Goal: Check status: Check status

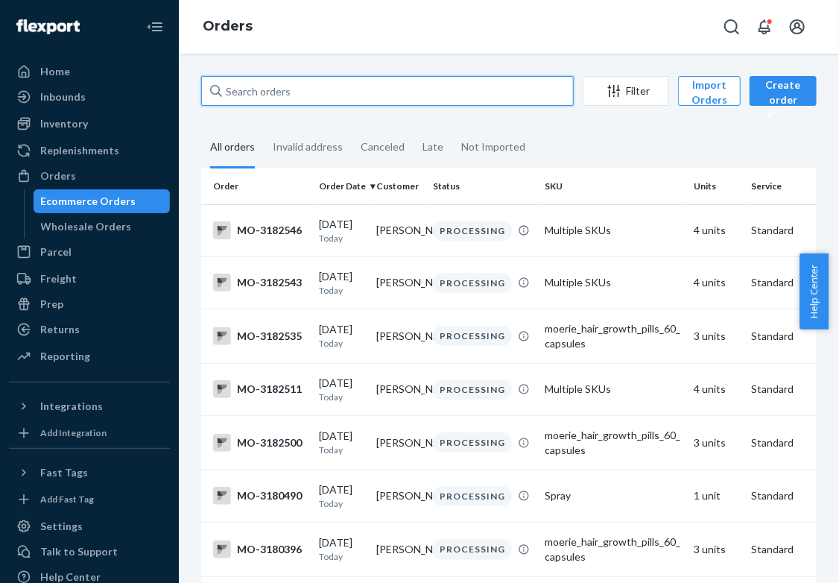
click at [280, 91] on input "text" at bounding box center [387, 91] width 373 height 30
paste input "[PERSON_NAME]"
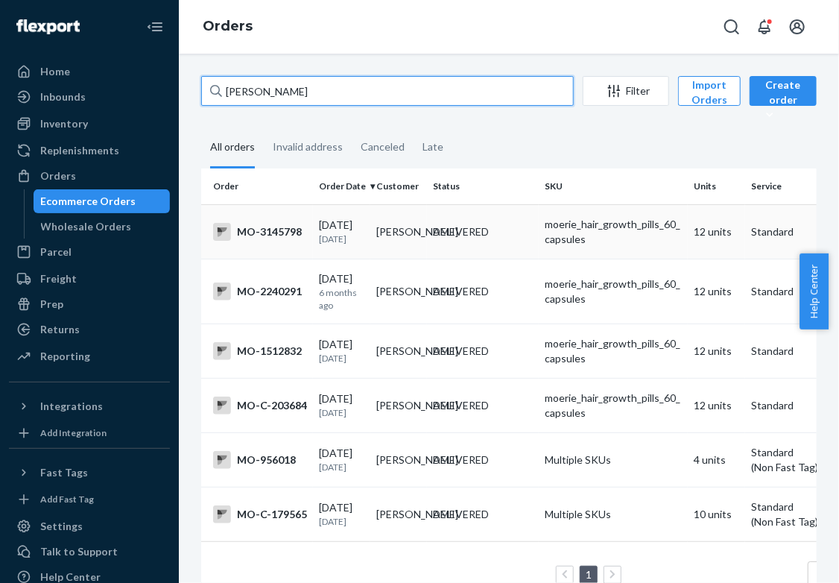
type input "[PERSON_NAME]"
click at [359, 244] on p "[DATE]" at bounding box center [341, 239] width 45 height 13
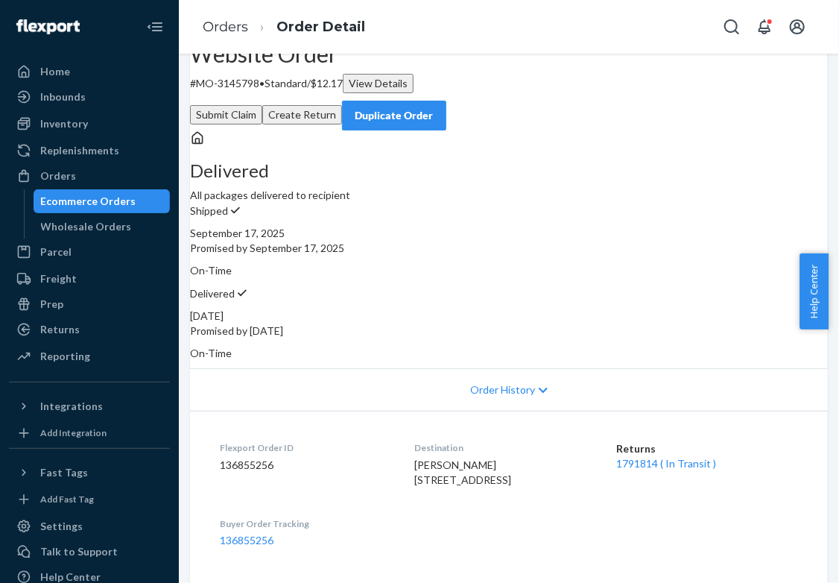
scroll to position [31, 0]
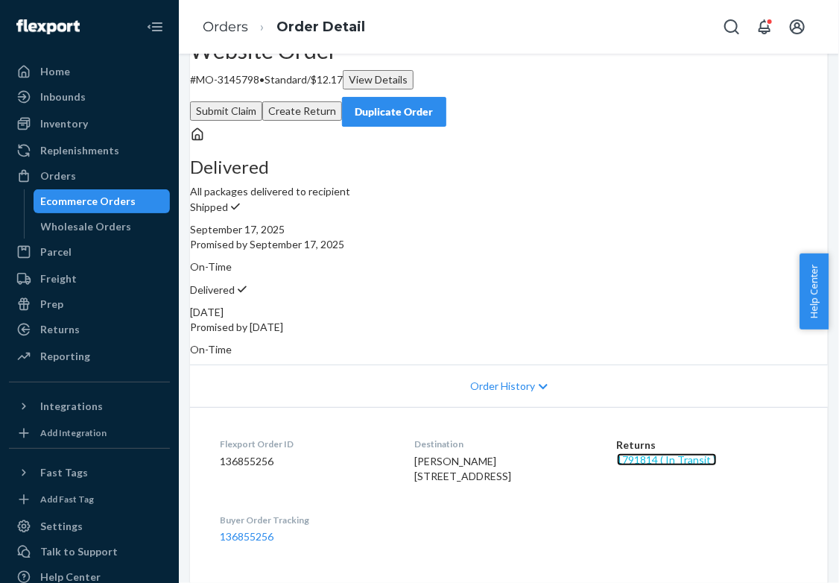
click at [701, 465] on link "1791814 ( In Transit )" at bounding box center [667, 459] width 100 height 13
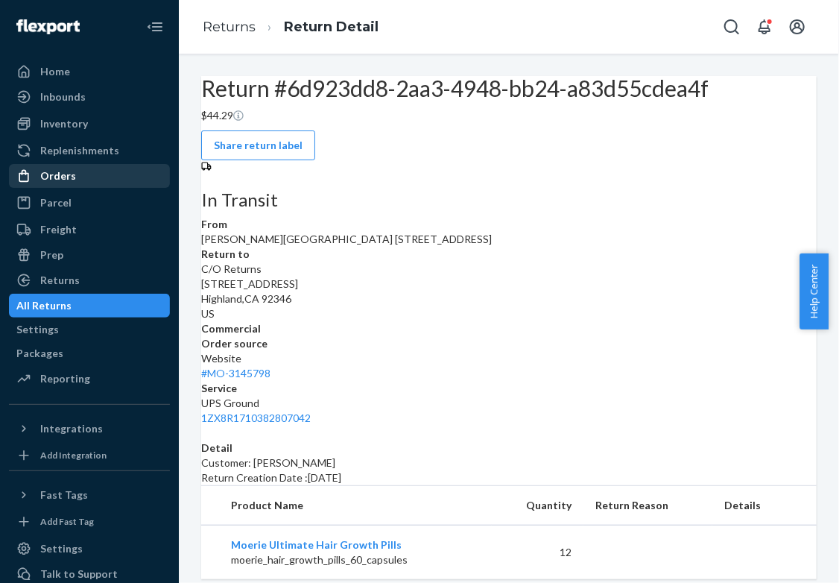
click at [133, 177] on div "Orders" at bounding box center [89, 175] width 158 height 21
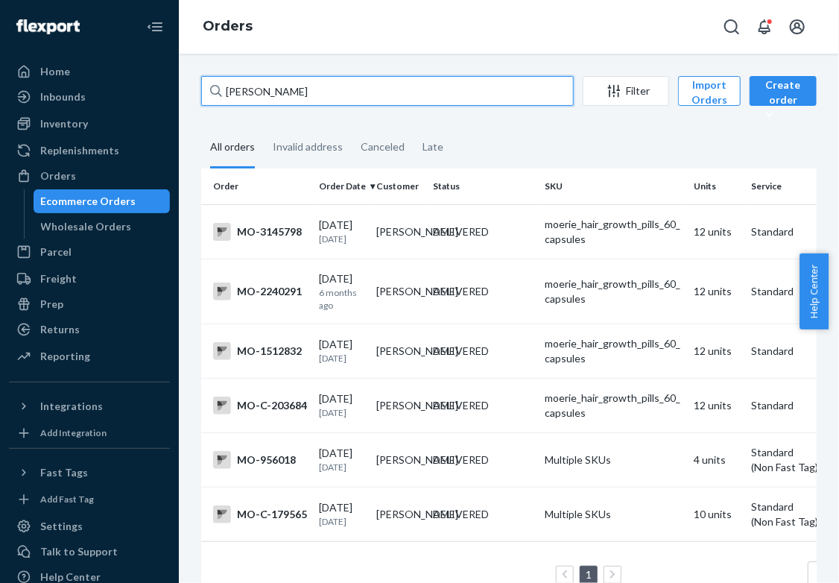
click at [268, 86] on input "[PERSON_NAME]" at bounding box center [387, 91] width 373 height 30
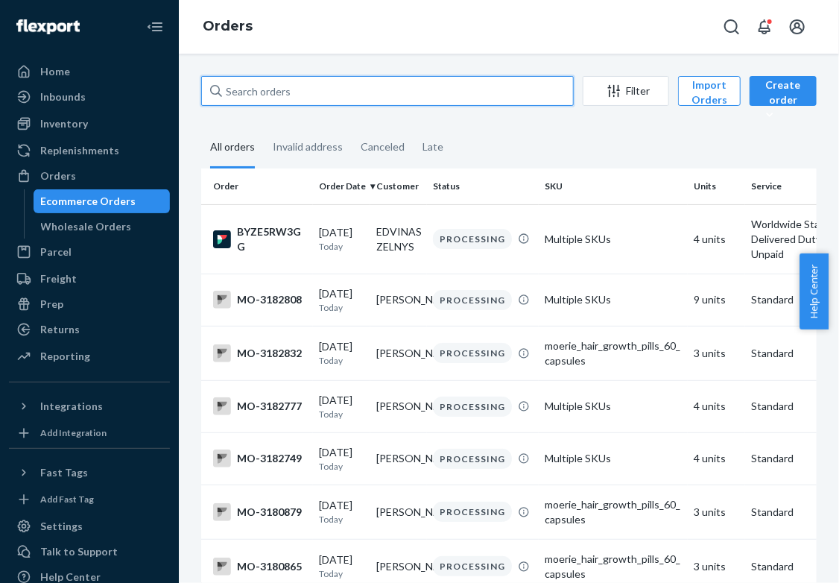
paste input "[PERSON_NAME]"
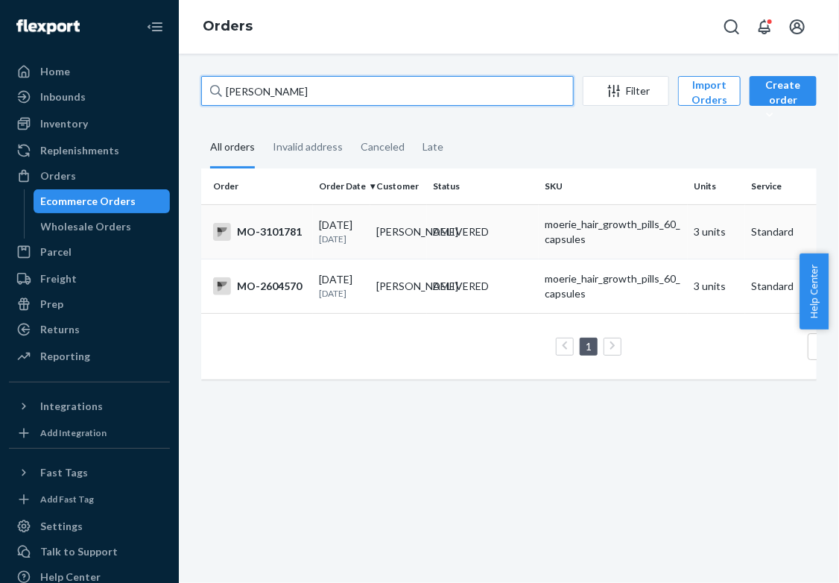
type input "[PERSON_NAME]"
click at [343, 245] on p "[DATE]" at bounding box center [341, 239] width 45 height 13
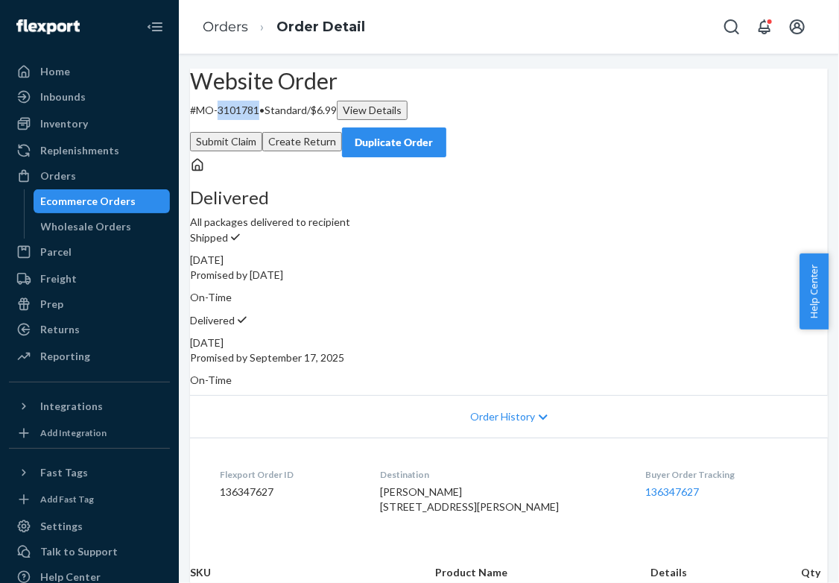
drag, startPoint x: 298, startPoint y: 145, endPoint x: 260, endPoint y: 146, distance: 38.0
click at [260, 120] on p "# MO-3101781 • Standard / $6.99 View Details" at bounding box center [509, 110] width 638 height 19
copy p "3101781"
click at [116, 197] on div "Ecommerce Orders" at bounding box center [88, 201] width 95 height 15
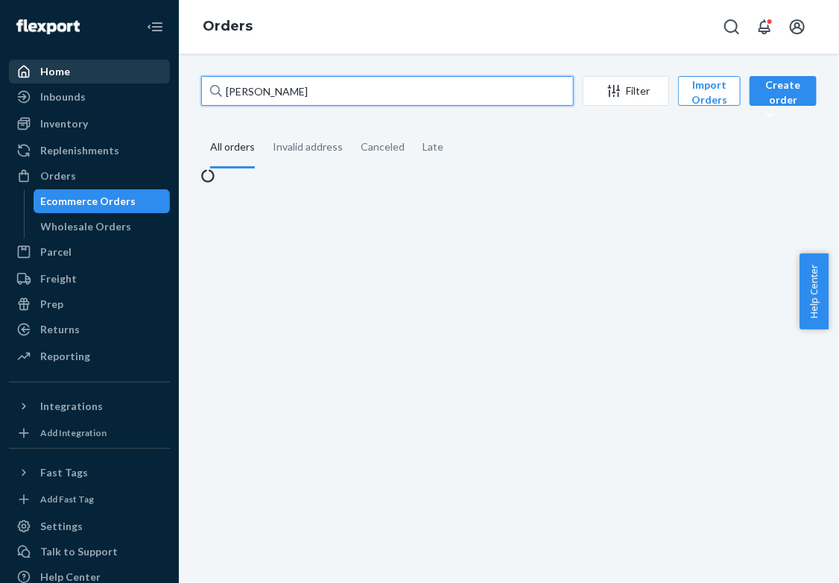
drag, startPoint x: 316, startPoint y: 91, endPoint x: 84, endPoint y: 74, distance: 232.4
click at [84, 74] on div "Home Inbounds Shipping Plans Problems Inventory Products Branded Packaging Repl…" at bounding box center [419, 291] width 839 height 583
